Goal: Use online tool/utility: Use online tool/utility

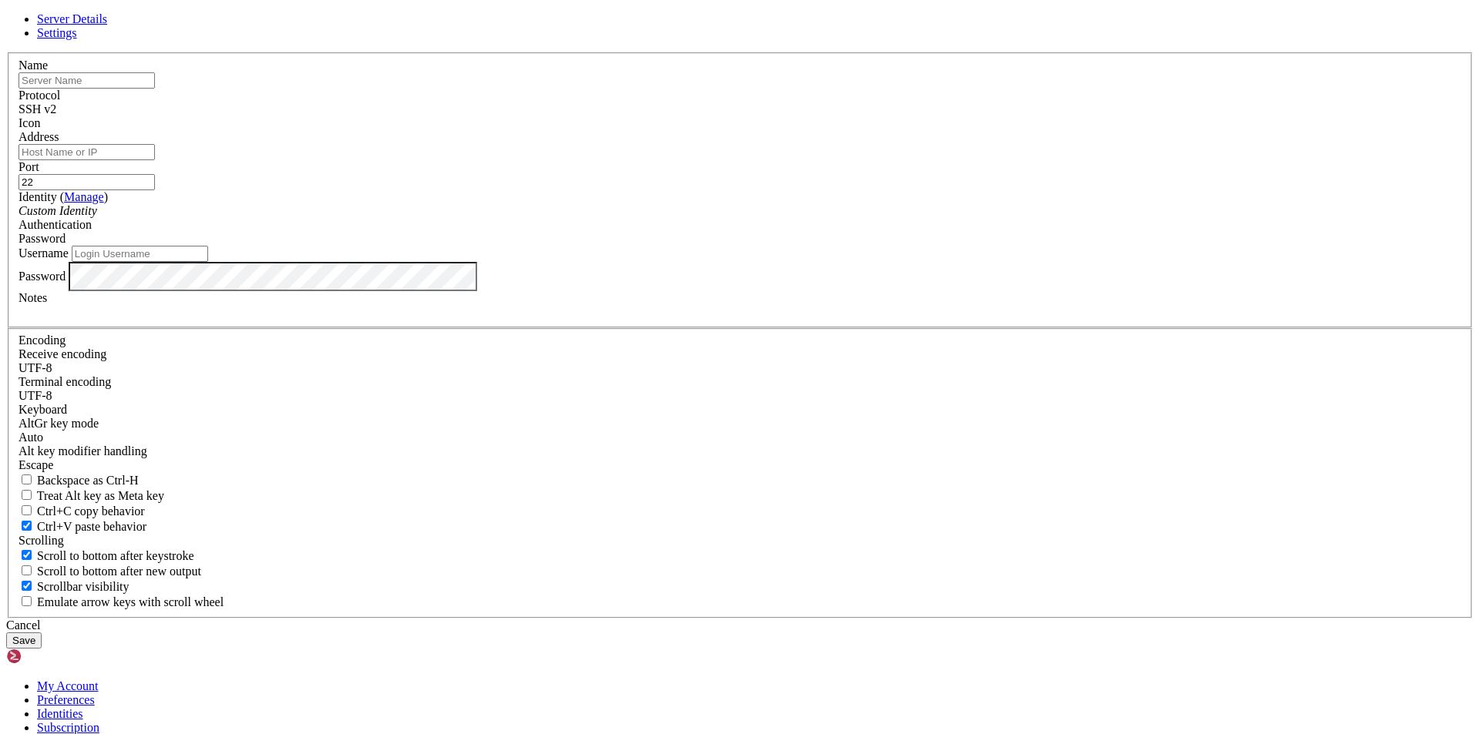
click at [6, 52] on icon at bounding box center [6, 52] width 0 height 0
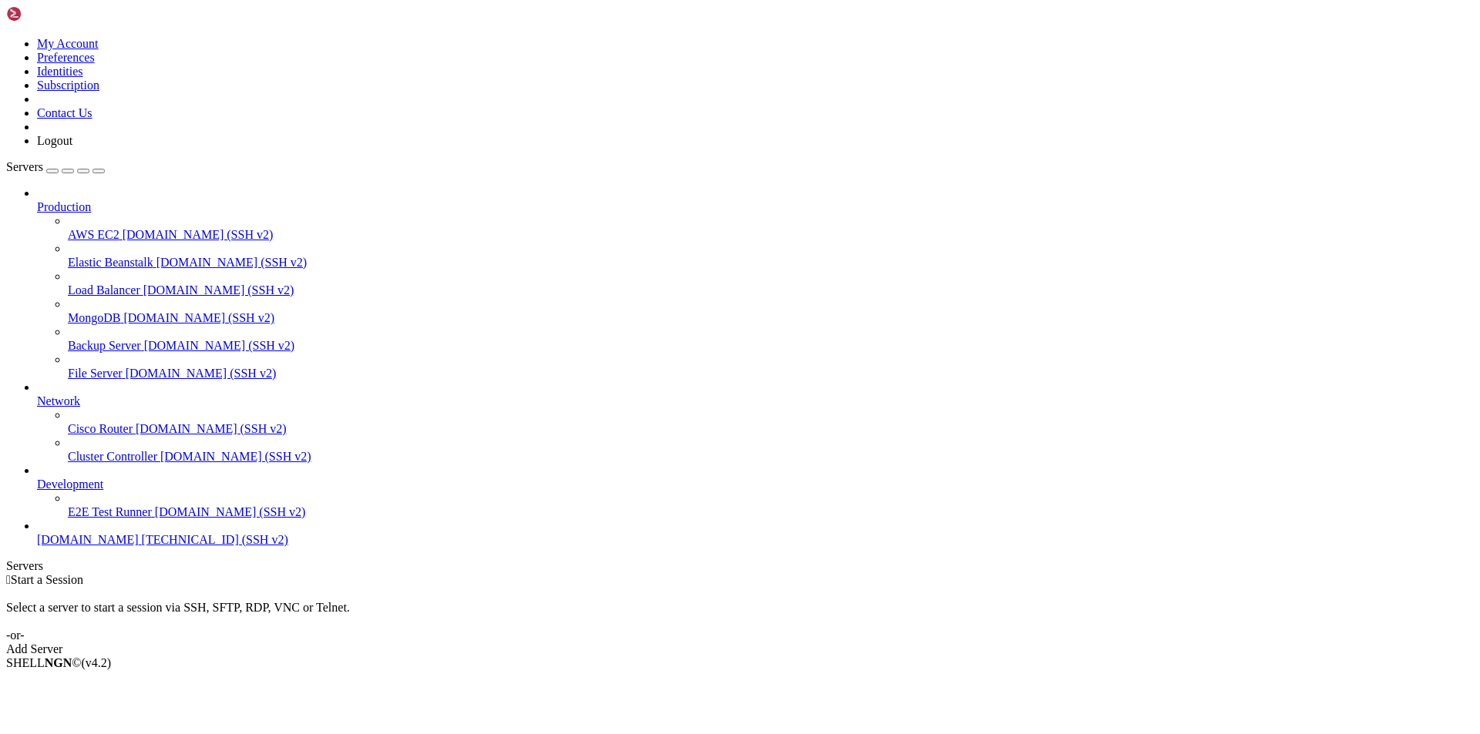
click at [142, 546] on span "[TECHNICAL_ID] (SSH v2)" at bounding box center [215, 539] width 146 height 13
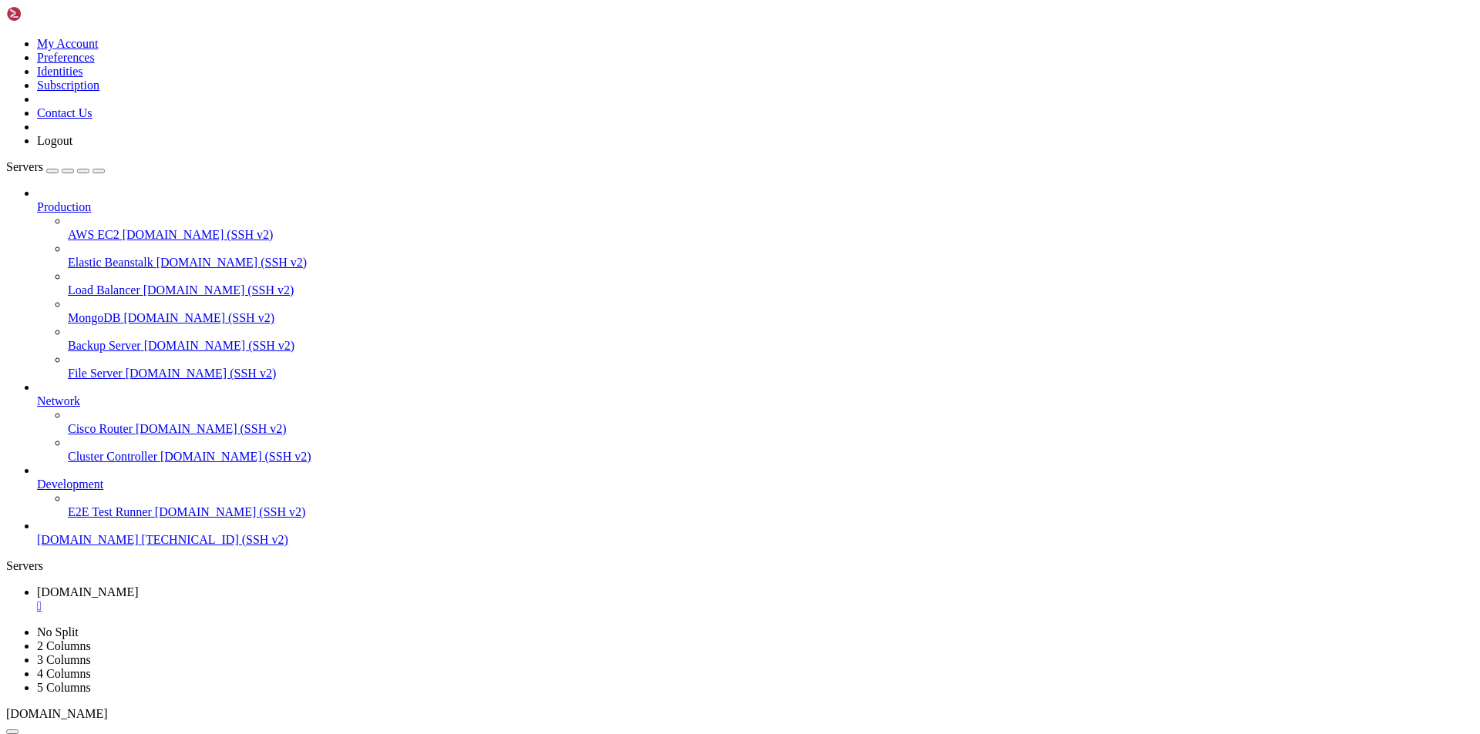
drag, startPoint x: 133, startPoint y: 1496, endPoint x: 110, endPoint y: 1488, distance: 23.6
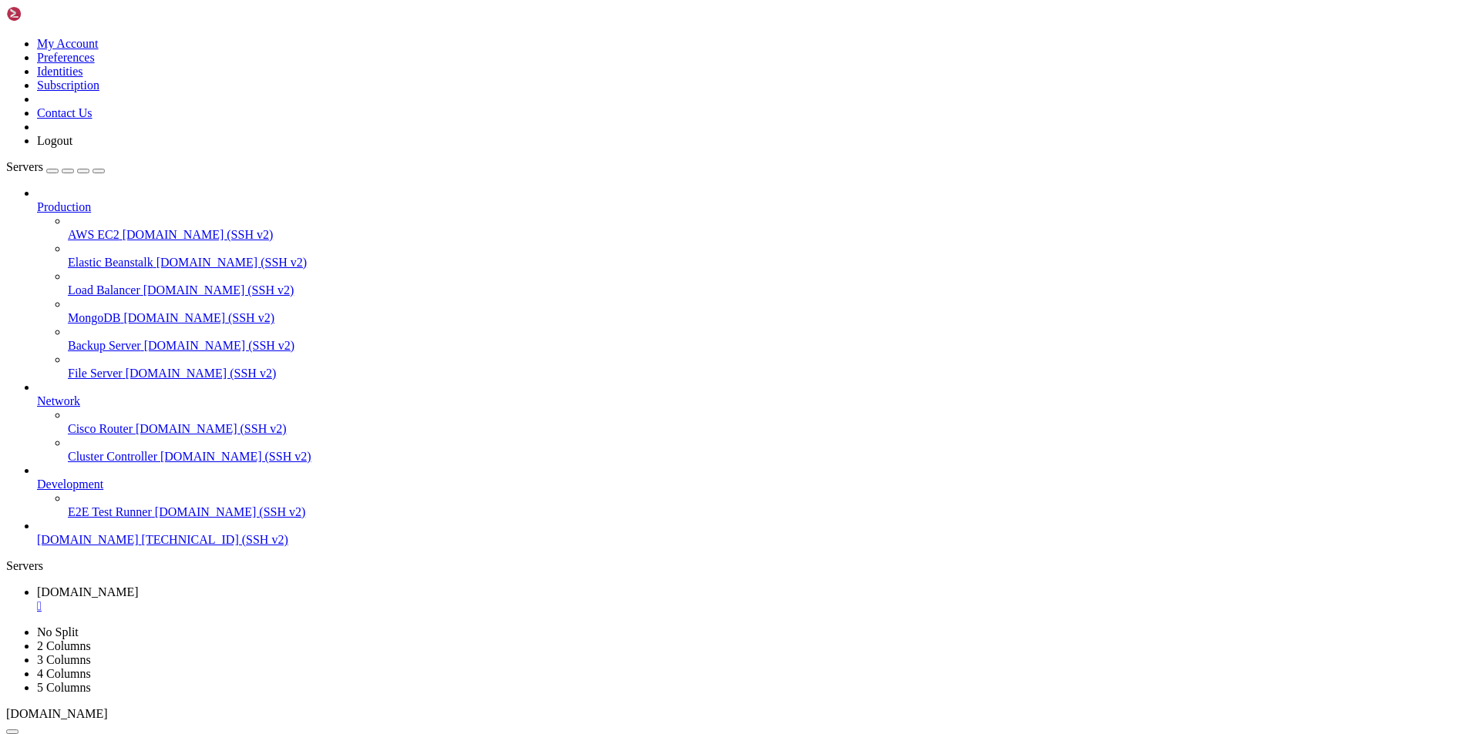
drag, startPoint x: 156, startPoint y: 1492, endPoint x: 107, endPoint y: 1436, distance: 74.2
